Goal: Transaction & Acquisition: Purchase product/service

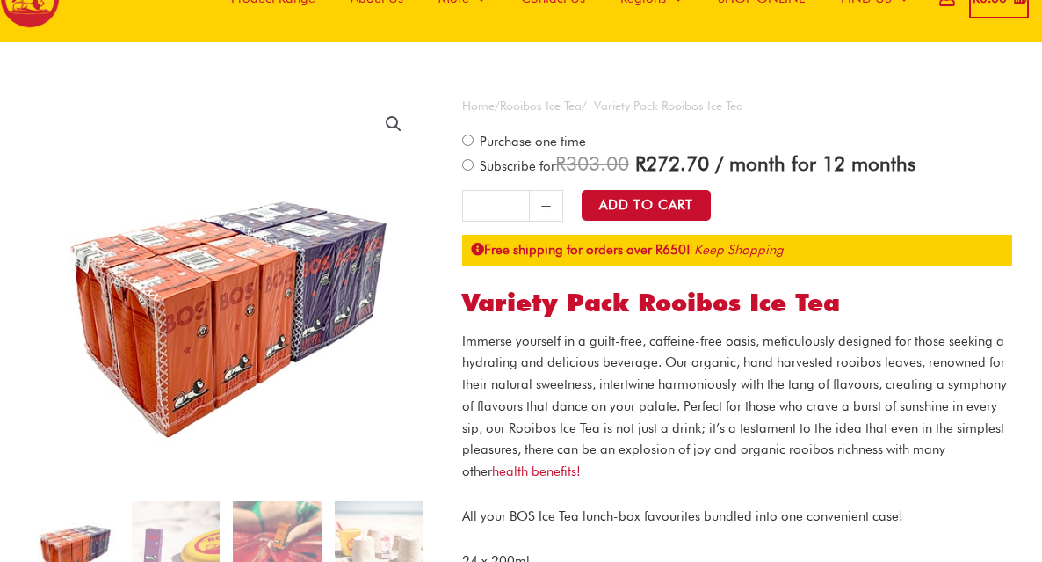
scroll to position [81, 0]
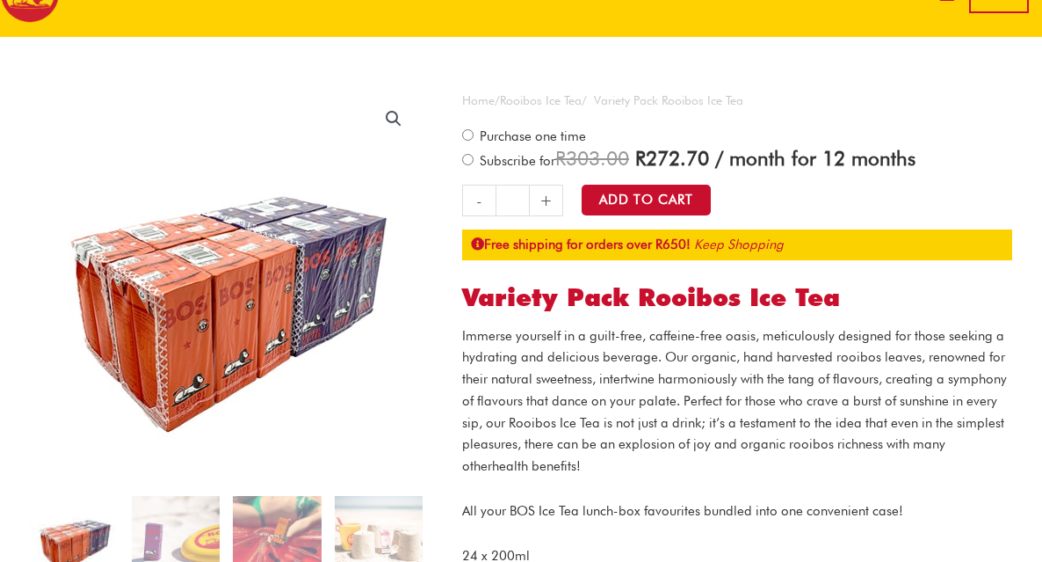
click at [492, 471] on link "health benefits!" at bounding box center [536, 466] width 89 height 16
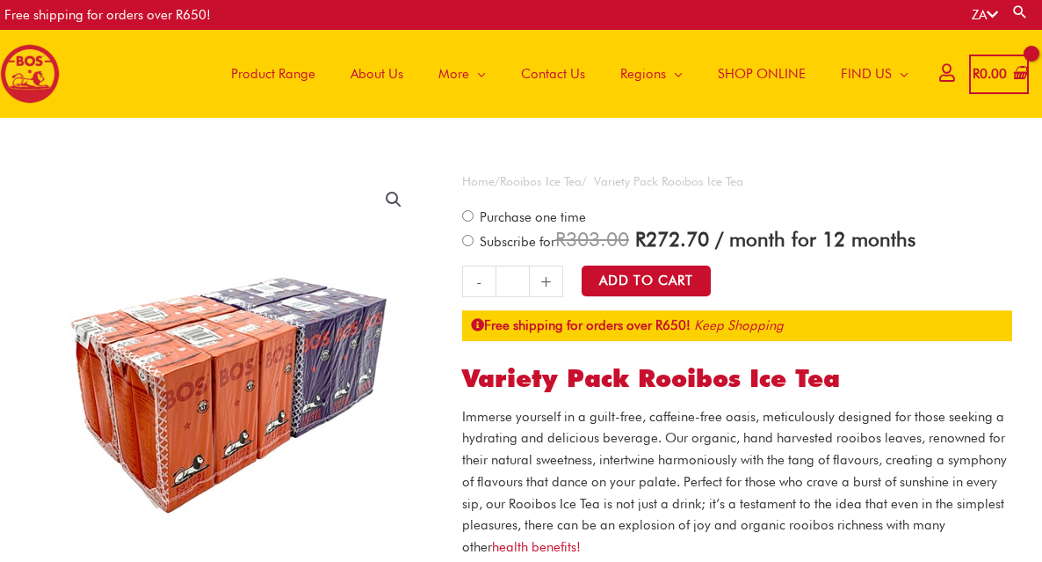
click at [276, 76] on span "Product Range" at bounding box center [273, 73] width 84 height 53
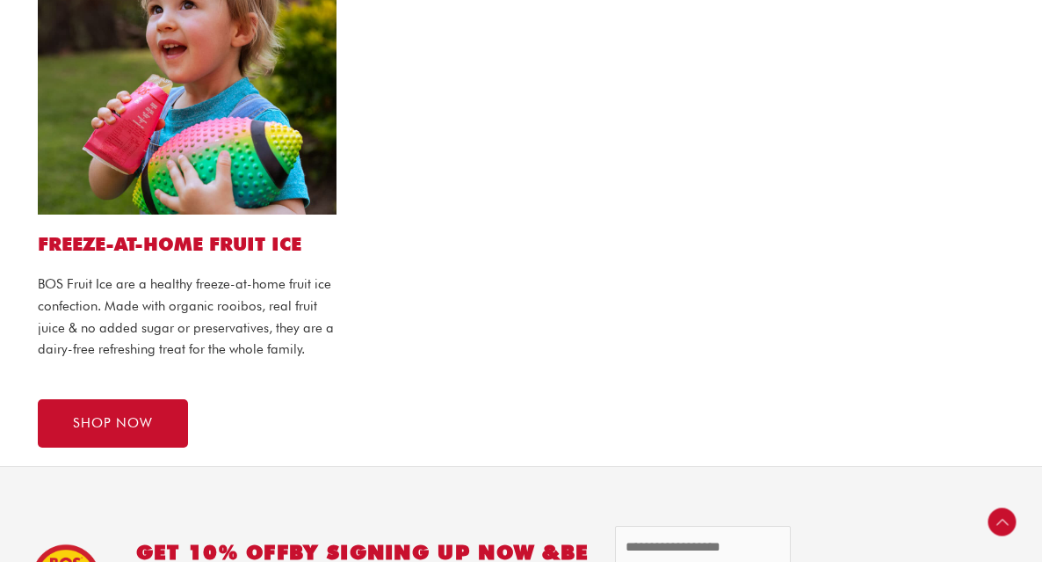
scroll to position [1644, 0]
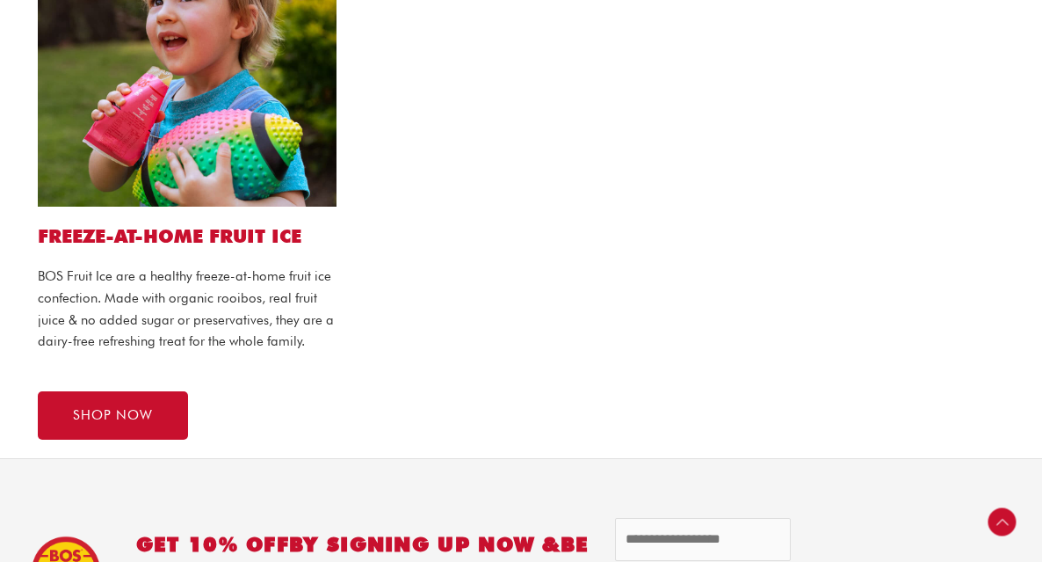
click at [134, 235] on h2 "FREEZE-AT-HOME FRUIT ICE" at bounding box center [187, 236] width 299 height 24
click at [156, 155] on img at bounding box center [187, 65] width 299 height 281
click at [137, 436] on link "SHOP NOW" at bounding box center [113, 415] width 150 height 48
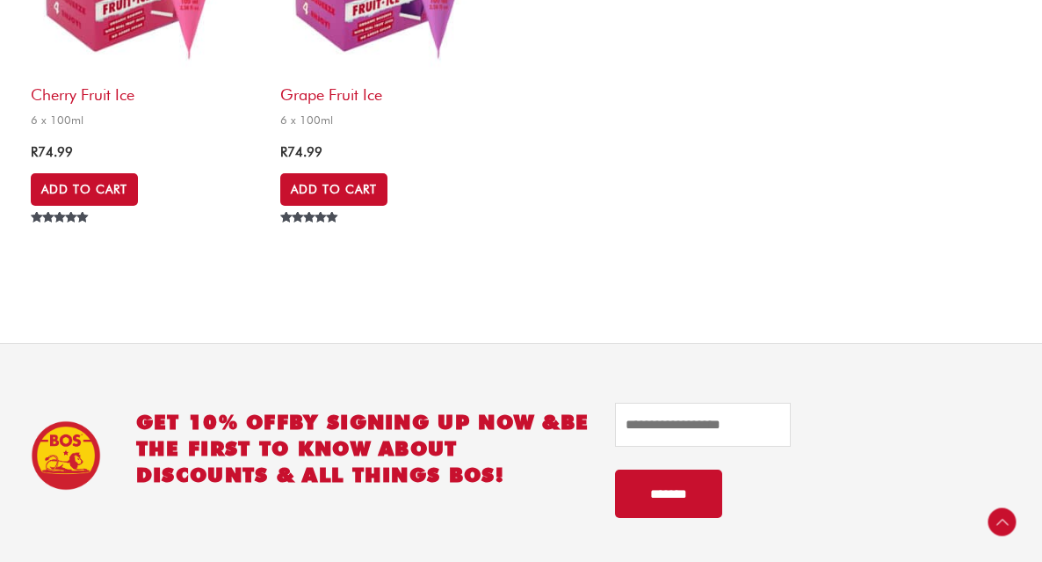
scroll to position [1230, 0]
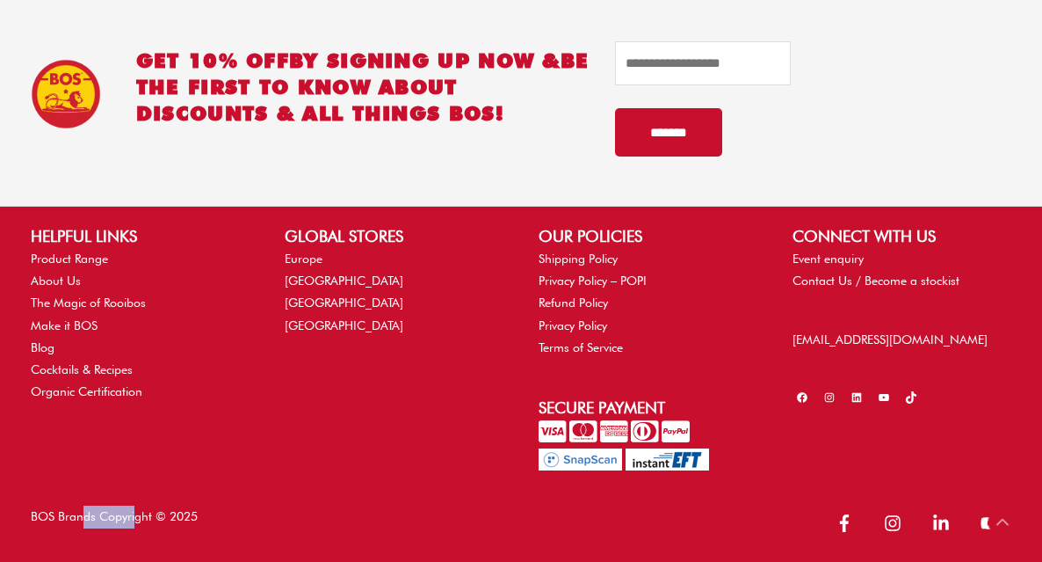
drag, startPoint x: 29, startPoint y: 517, endPoint x: 91, endPoint y: 517, distance: 62.4
click at [91, 517] on div "BOS Brands Copyright © 2025" at bounding box center [267, 524] width 509 height 39
drag, startPoint x: 98, startPoint y: 517, endPoint x: 37, endPoint y: 516, distance: 61.5
click at [37, 516] on div "BOS Brands Copyright © 2025" at bounding box center [267, 524] width 509 height 39
click at [938, 528] on icon "linkedin-in" at bounding box center [941, 523] width 18 height 18
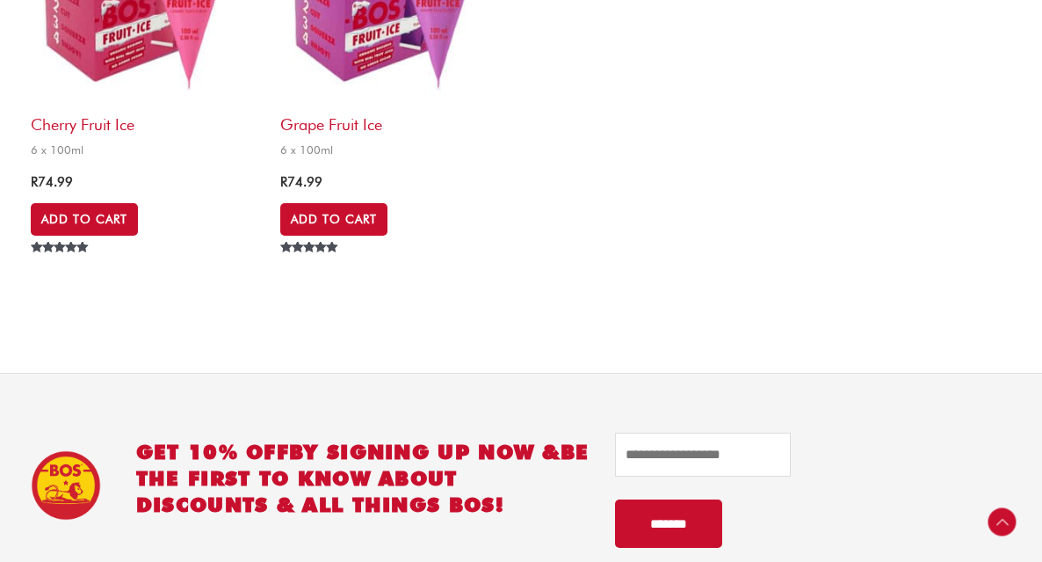
scroll to position [689, 0]
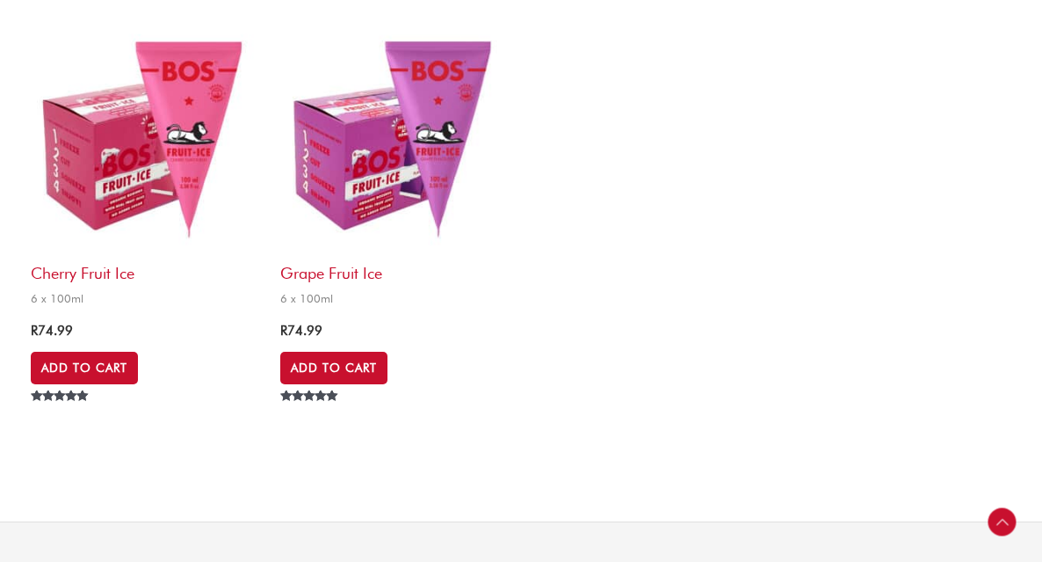
click at [354, 163] on img at bounding box center [396, 138] width 232 height 232
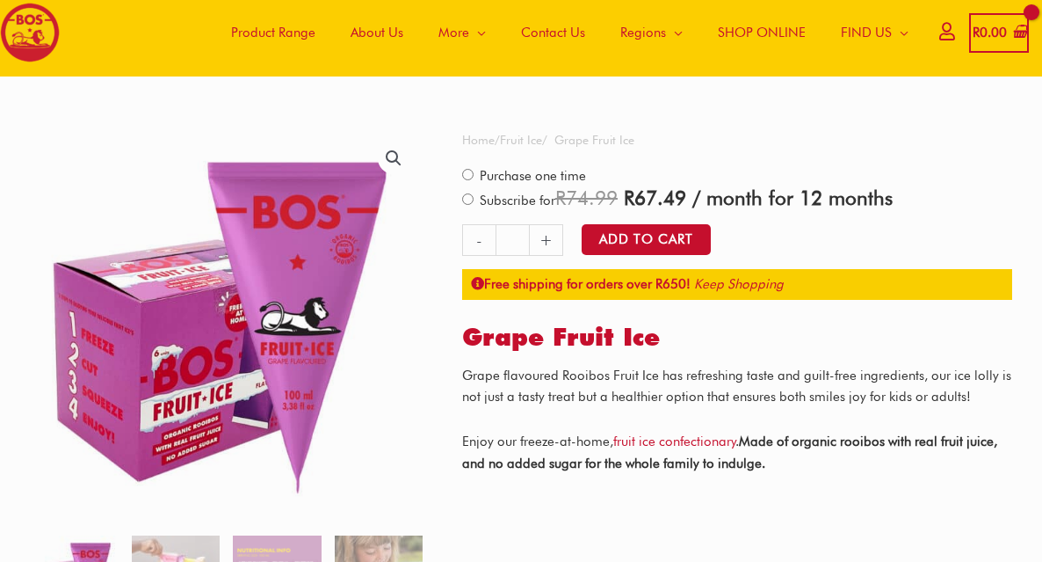
scroll to position [48, 0]
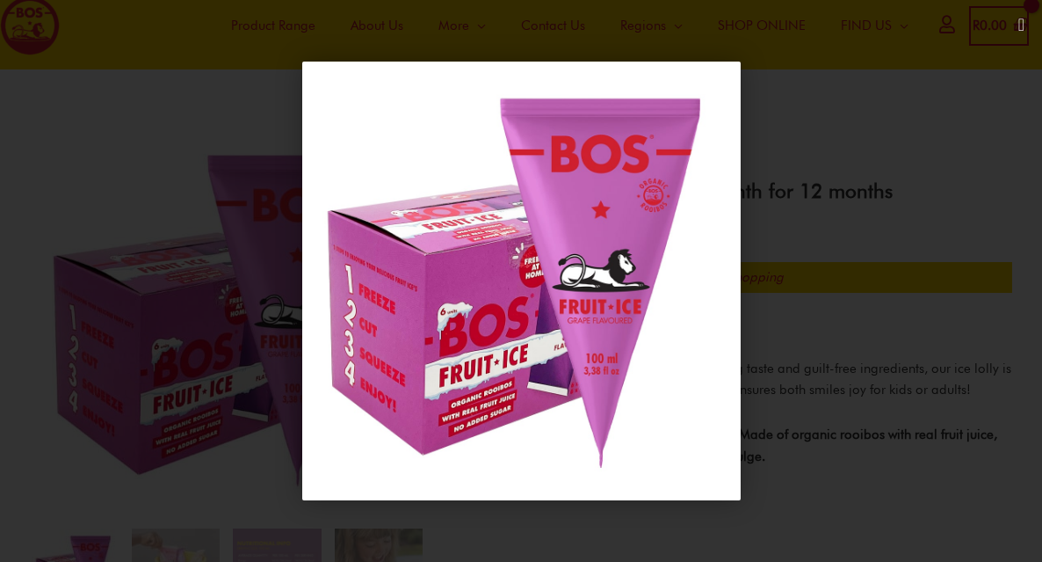
click at [1022, 18] on icon "Close (Esc)" at bounding box center [1022, 25] width 6 height 18
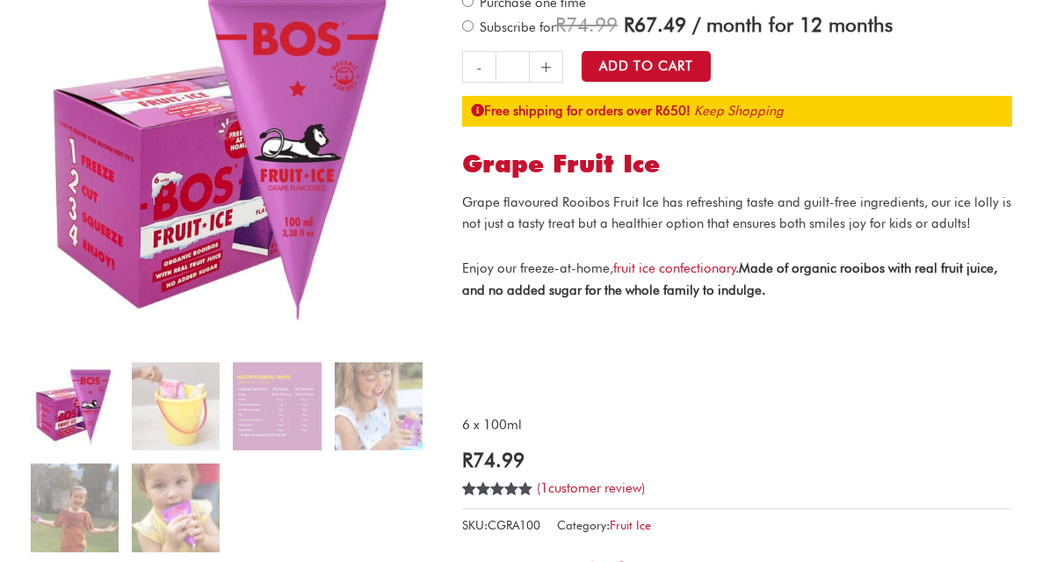
scroll to position [216, 0]
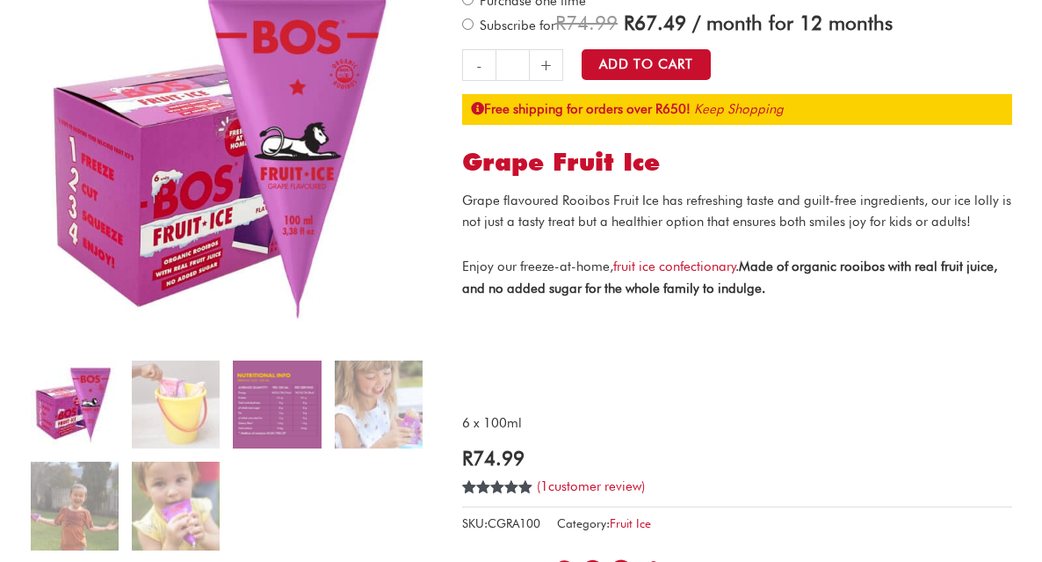
click at [263, 396] on img at bounding box center [277, 404] width 88 height 88
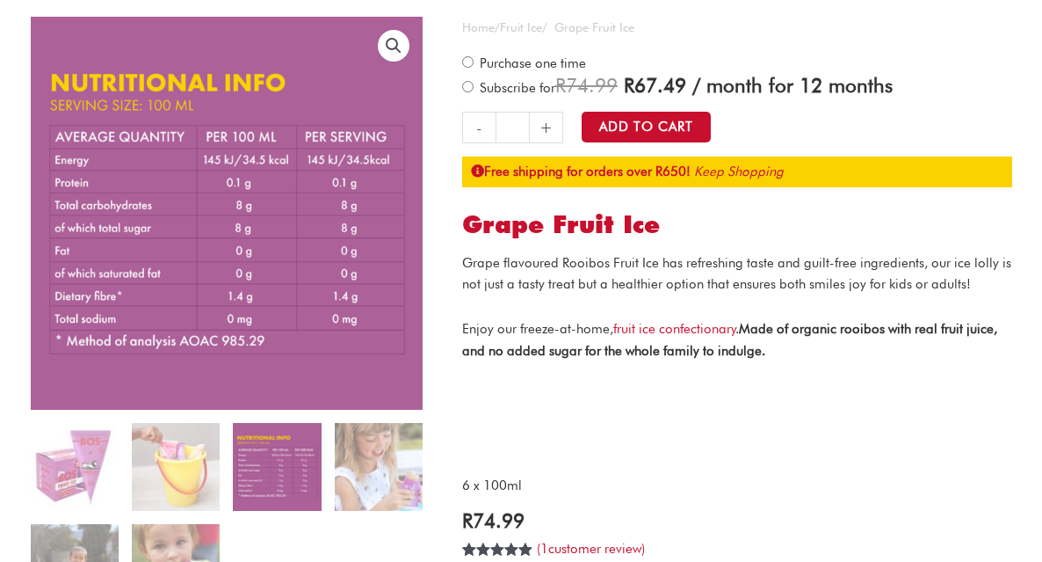
scroll to position [141, 0]
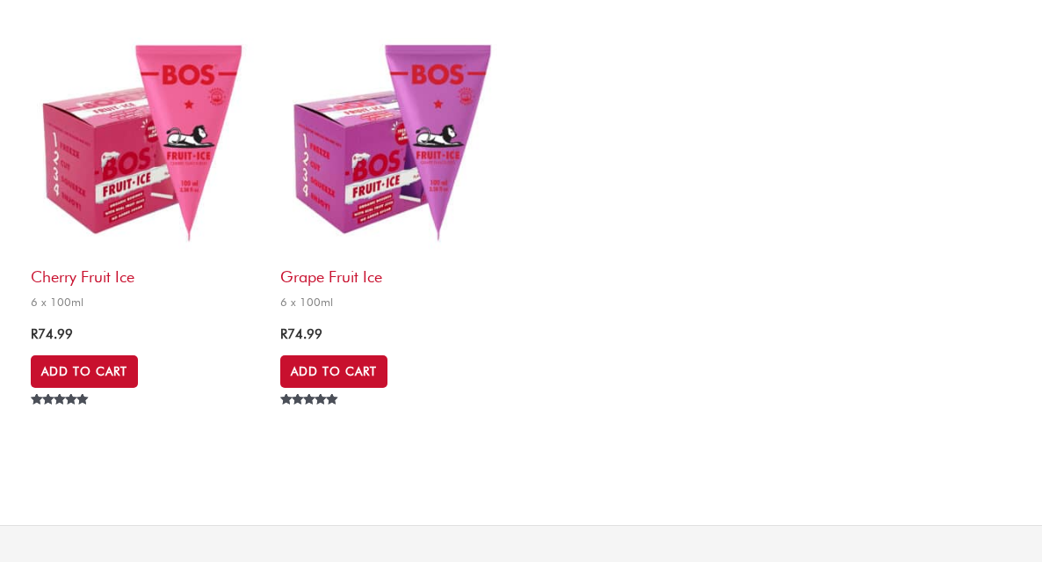
scroll to position [689, 0]
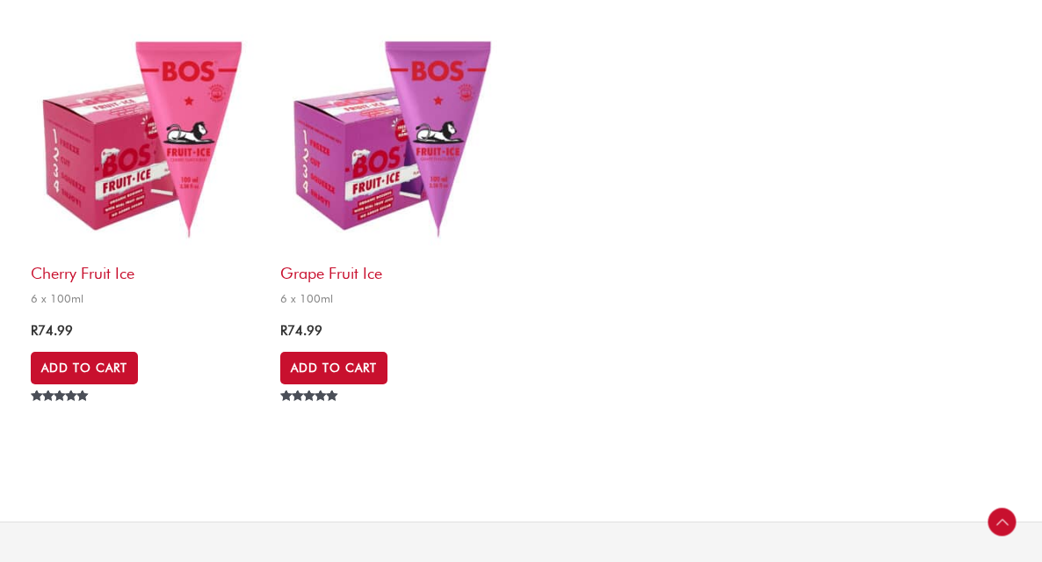
click at [173, 152] on img at bounding box center [147, 138] width 232 height 232
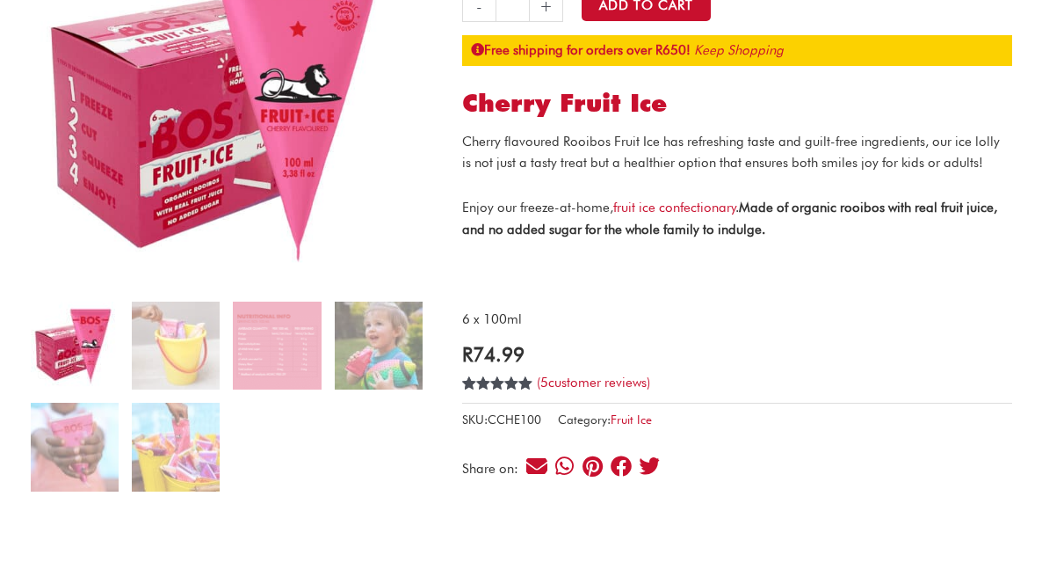
scroll to position [333, 0]
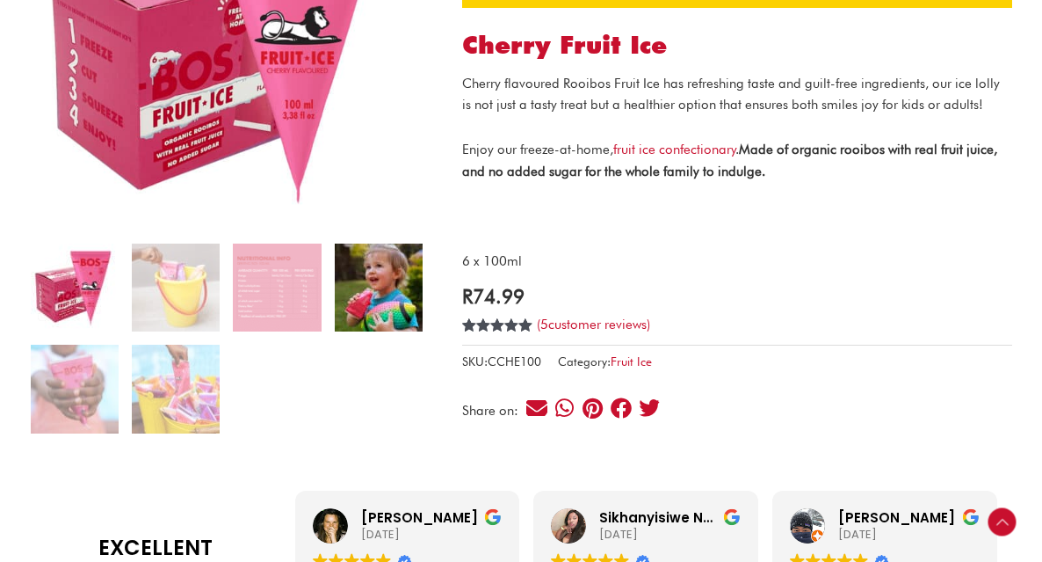
click at [352, 301] on img at bounding box center [379, 287] width 88 height 88
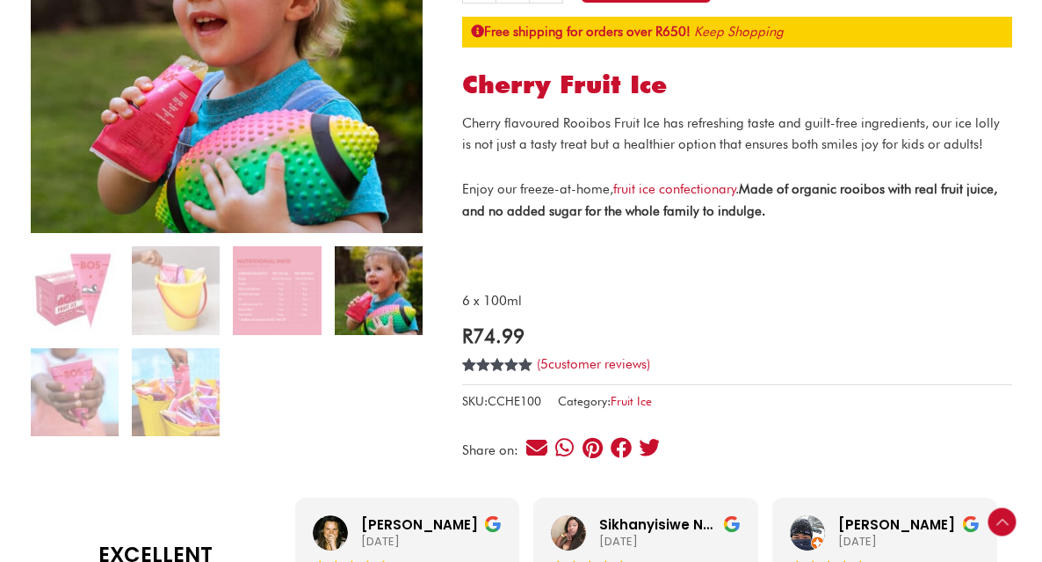
scroll to position [293, 0]
